Goal: Find specific page/section: Find specific page/section

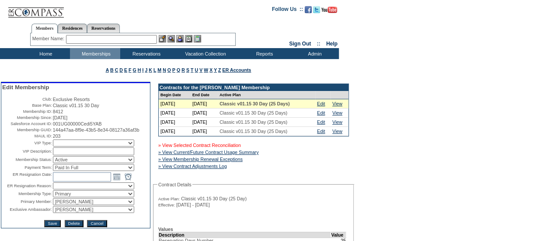
click at [241, 146] on link "» View Selected Contract Reconciliation" at bounding box center [199, 145] width 83 height 5
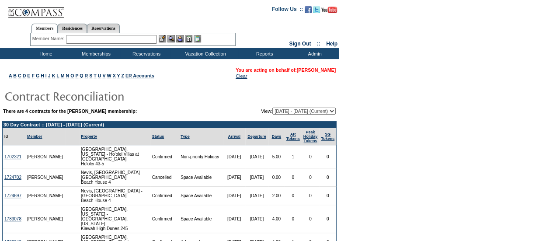
click at [313, 69] on link "[PERSON_NAME]" at bounding box center [316, 69] width 39 height 5
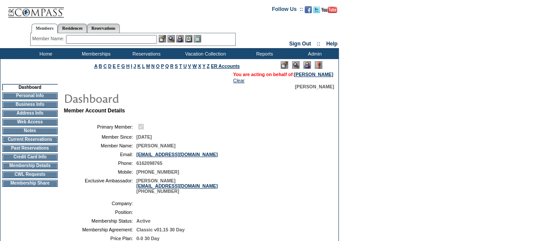
click at [51, 169] on td "Membership Details" at bounding box center [30, 165] width 56 height 7
